Goal: Find specific page/section: Find specific page/section

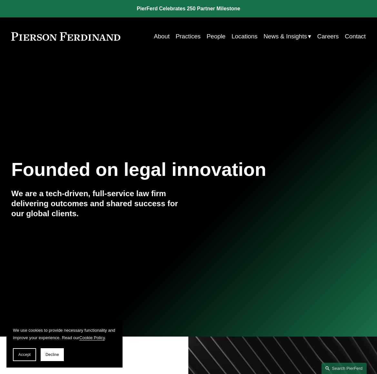
click at [187, 36] on link "Practices" at bounding box center [188, 36] width 25 height 12
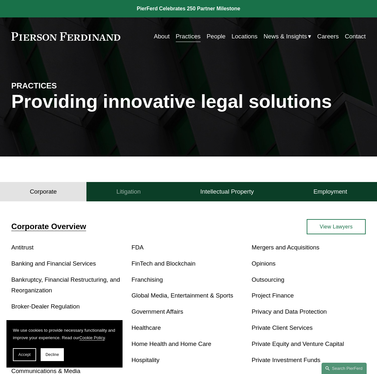
click at [132, 189] on button "Litigation" at bounding box center [128, 191] width 84 height 19
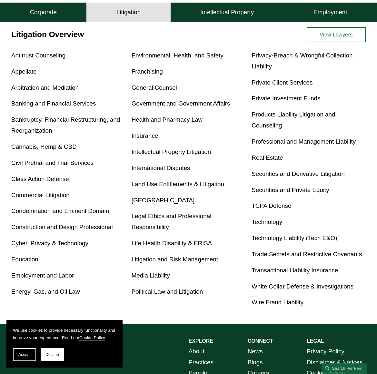
scroll to position [194, 0]
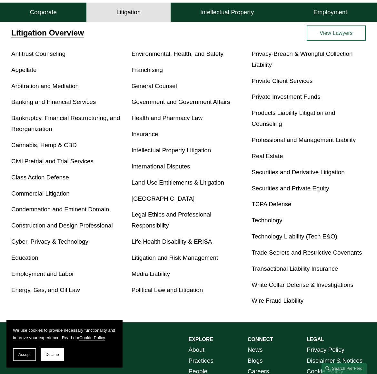
click at [37, 276] on link "Employment and Labor" at bounding box center [42, 273] width 63 height 7
